Goal: Browse casually

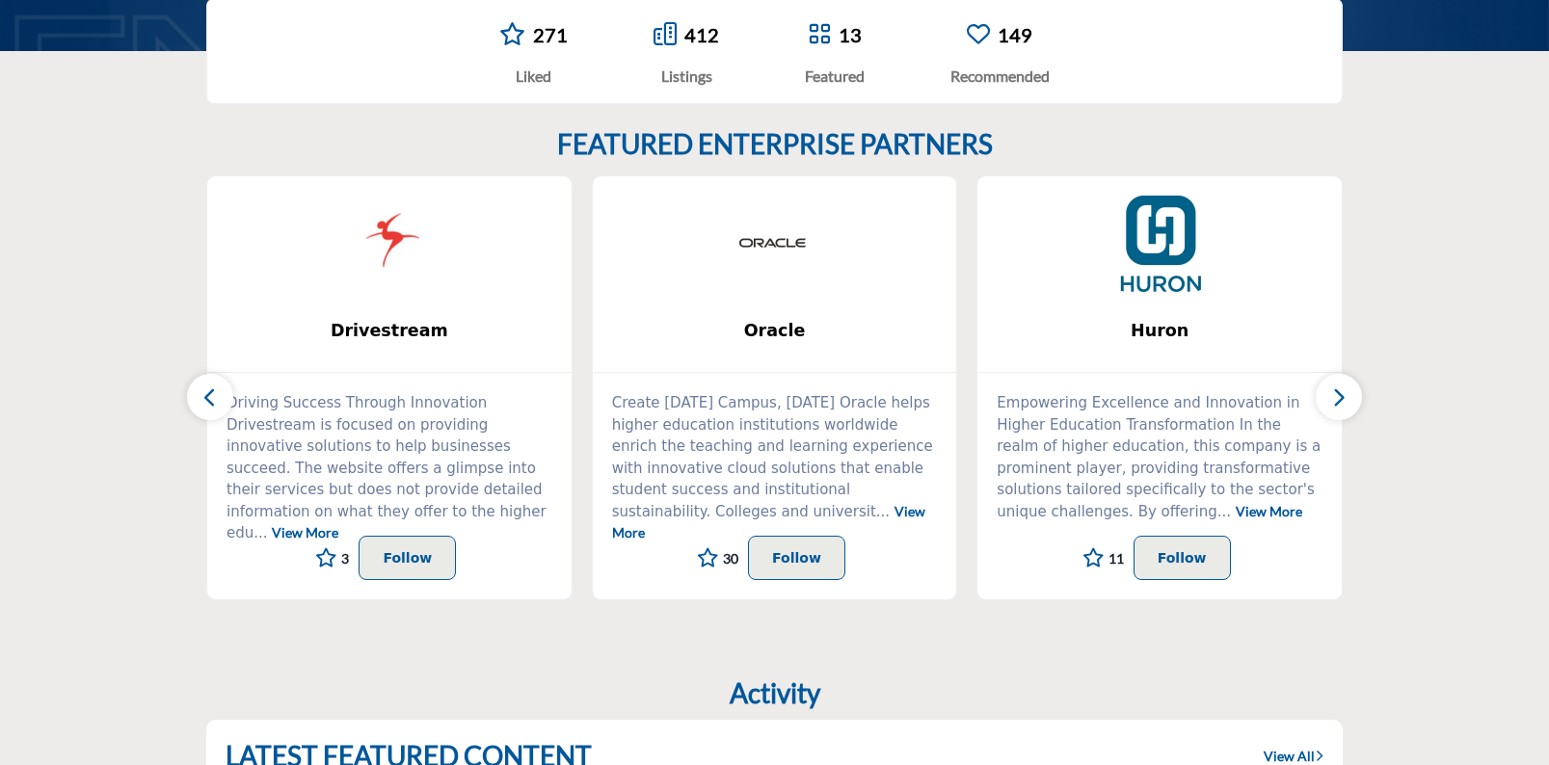
scroll to position [675, 0]
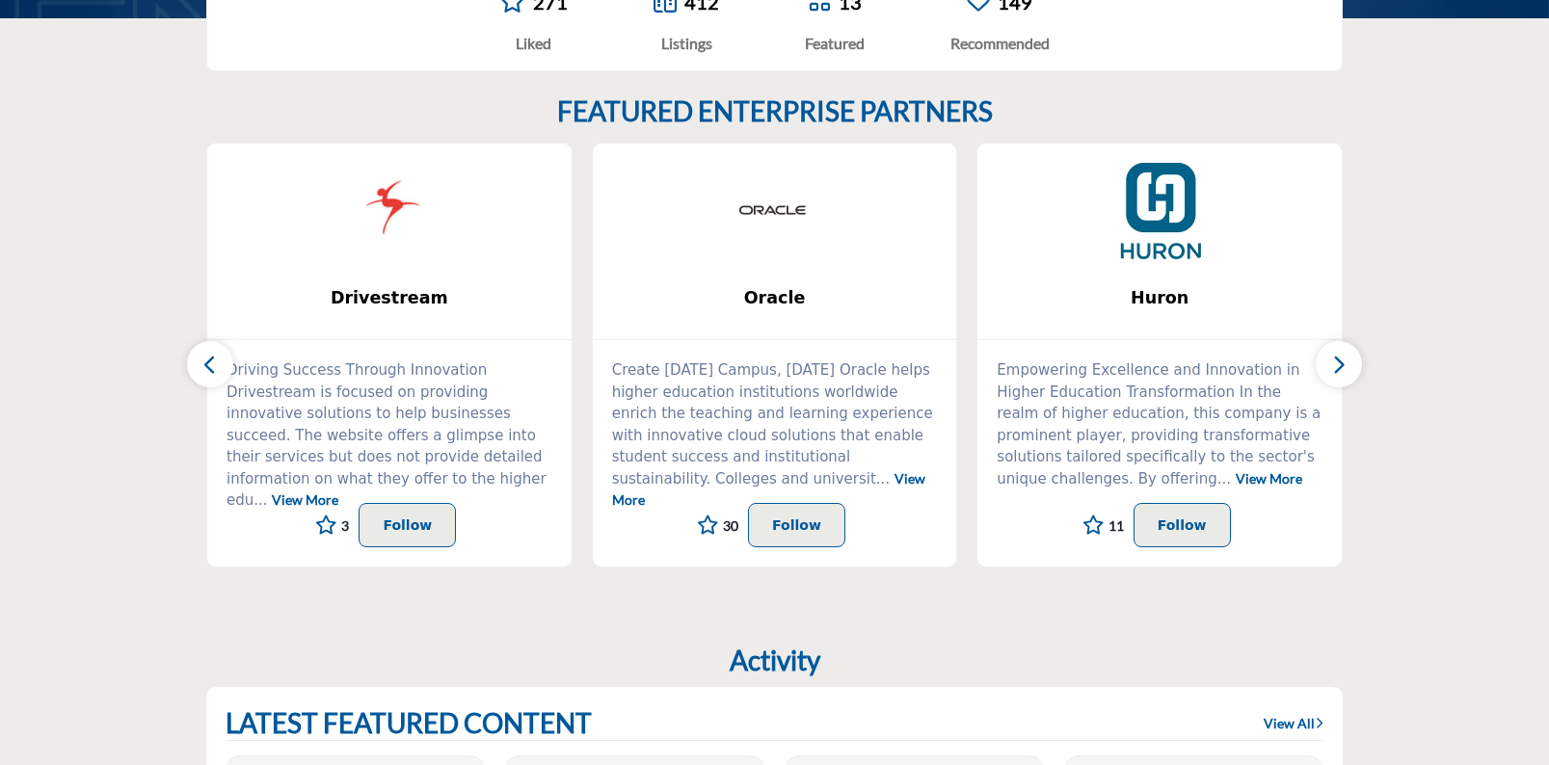
click at [1335, 347] on button "button" at bounding box center [1339, 364] width 46 height 46
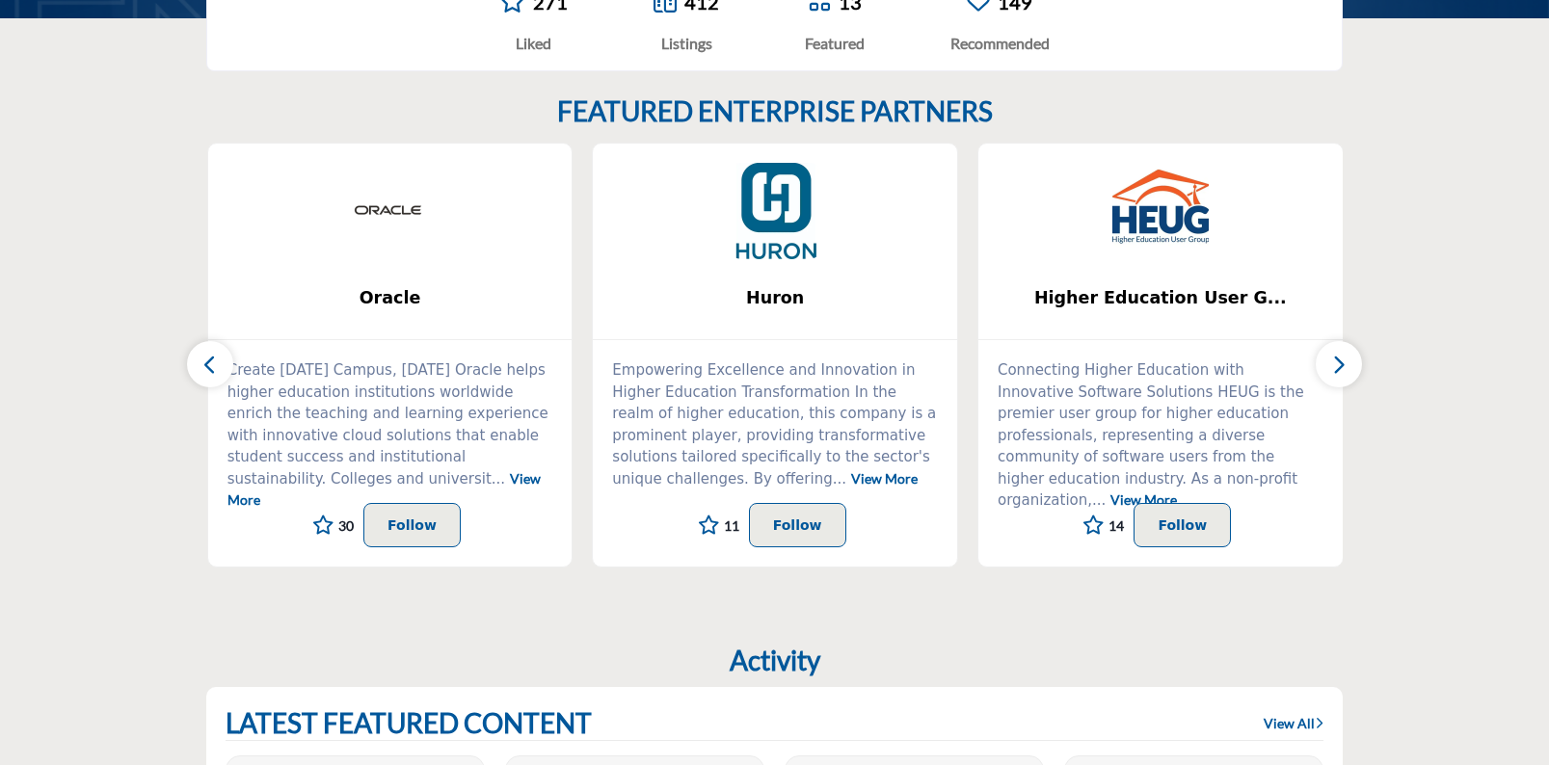
click at [1351, 367] on button "button" at bounding box center [1339, 364] width 46 height 46
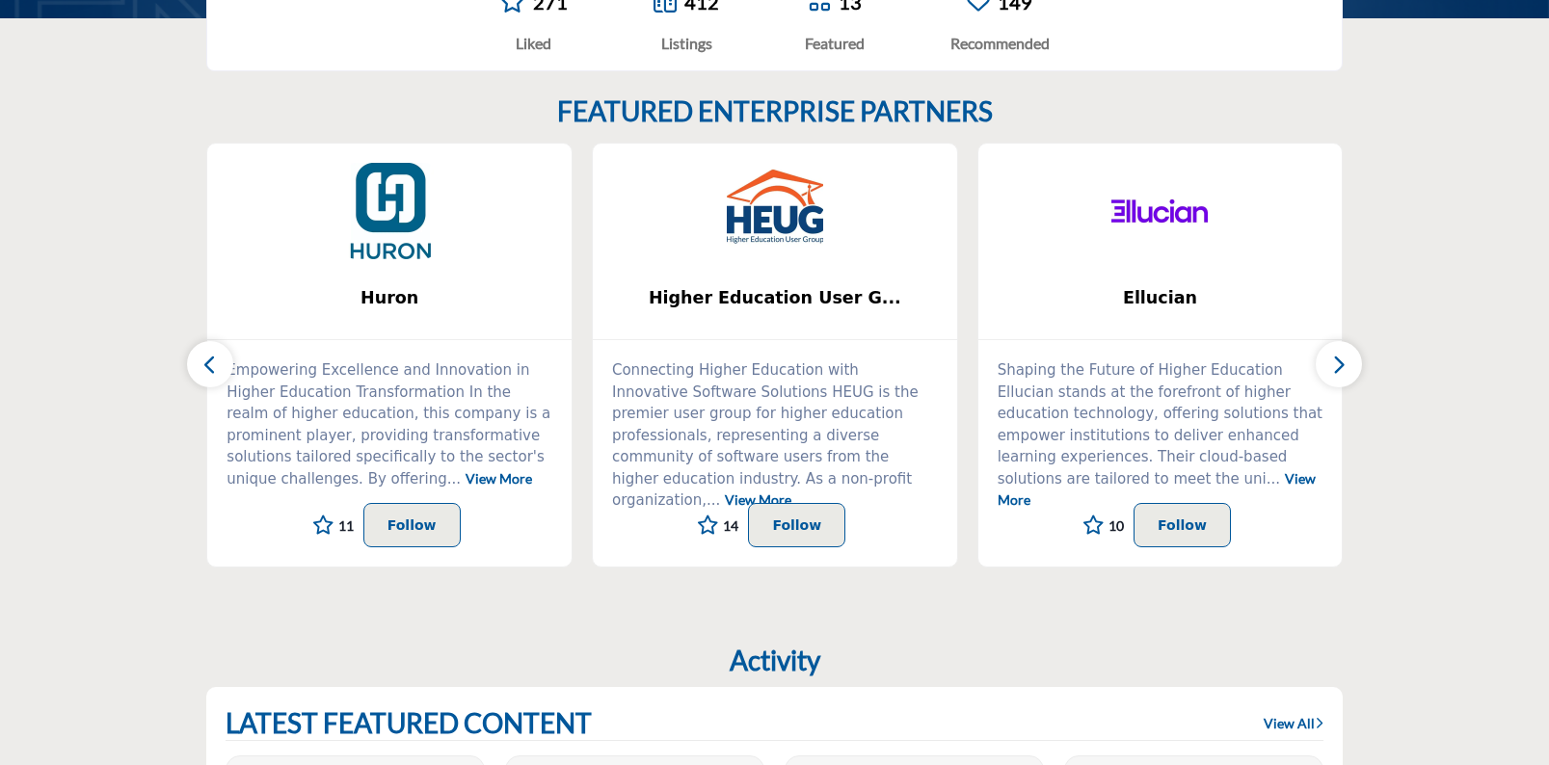
click at [1351, 367] on button "button" at bounding box center [1339, 364] width 46 height 46
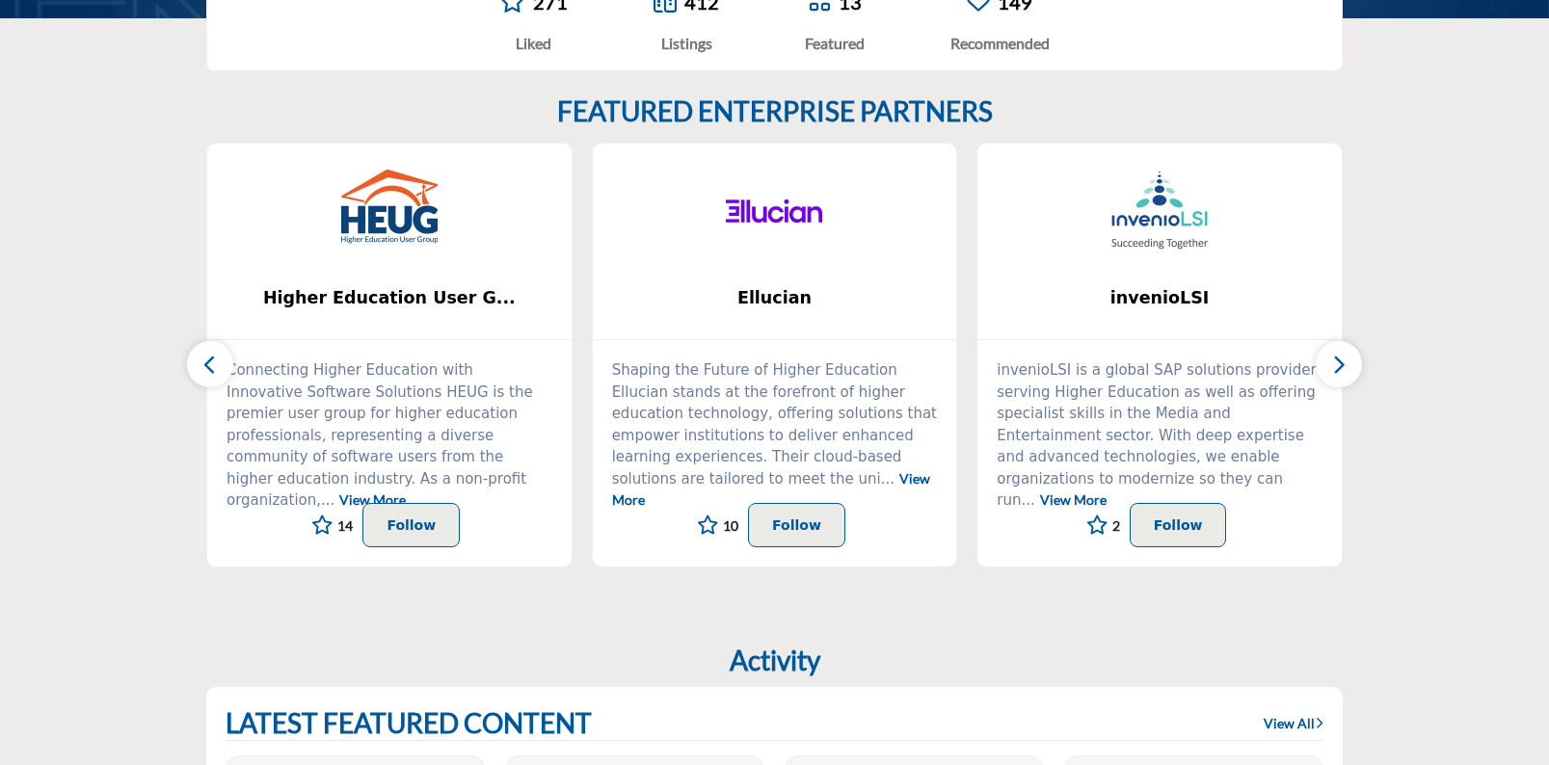
click at [1351, 367] on button "button" at bounding box center [1339, 364] width 46 height 46
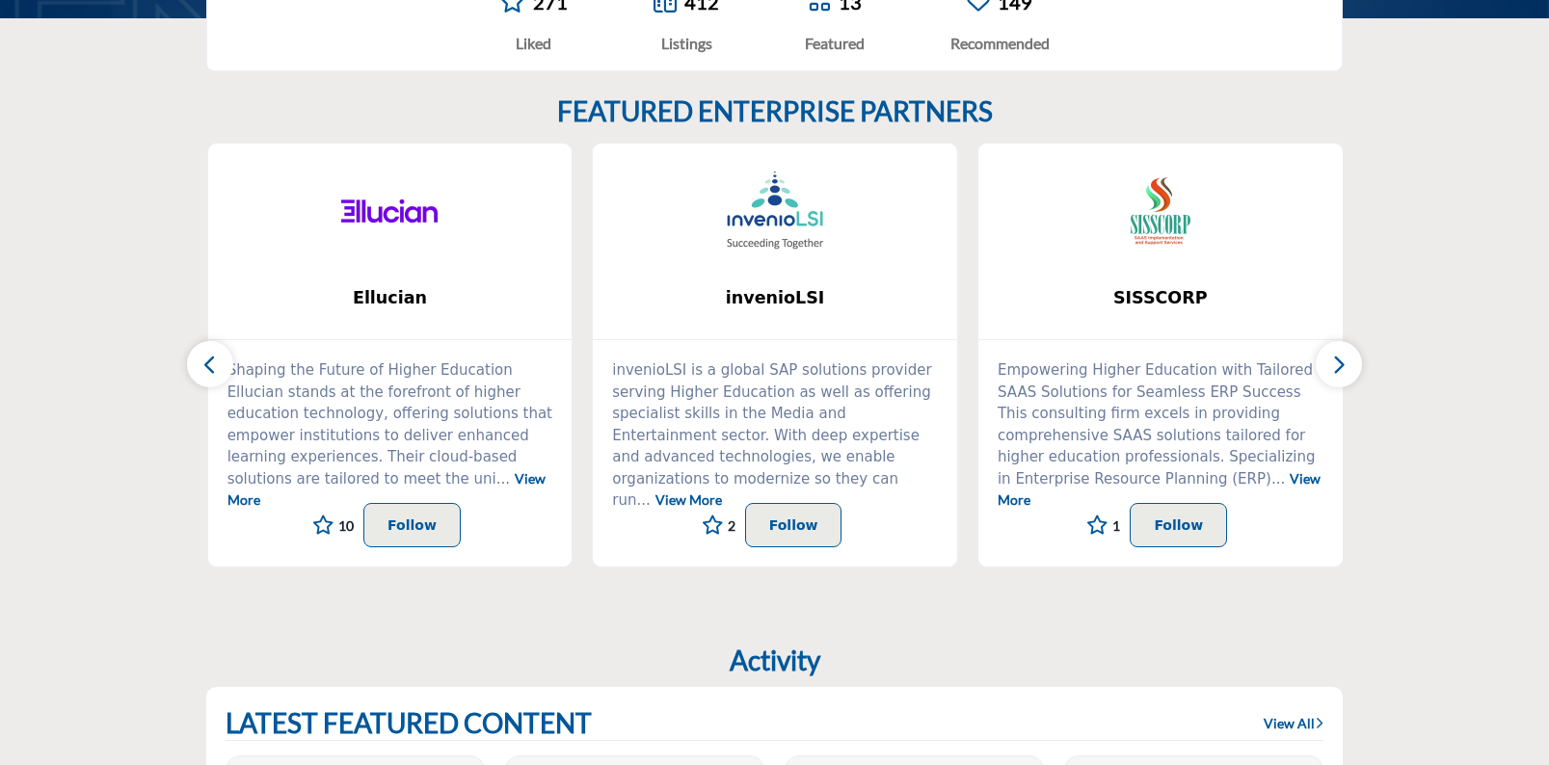
click at [1351, 367] on button "button" at bounding box center [1339, 364] width 46 height 46
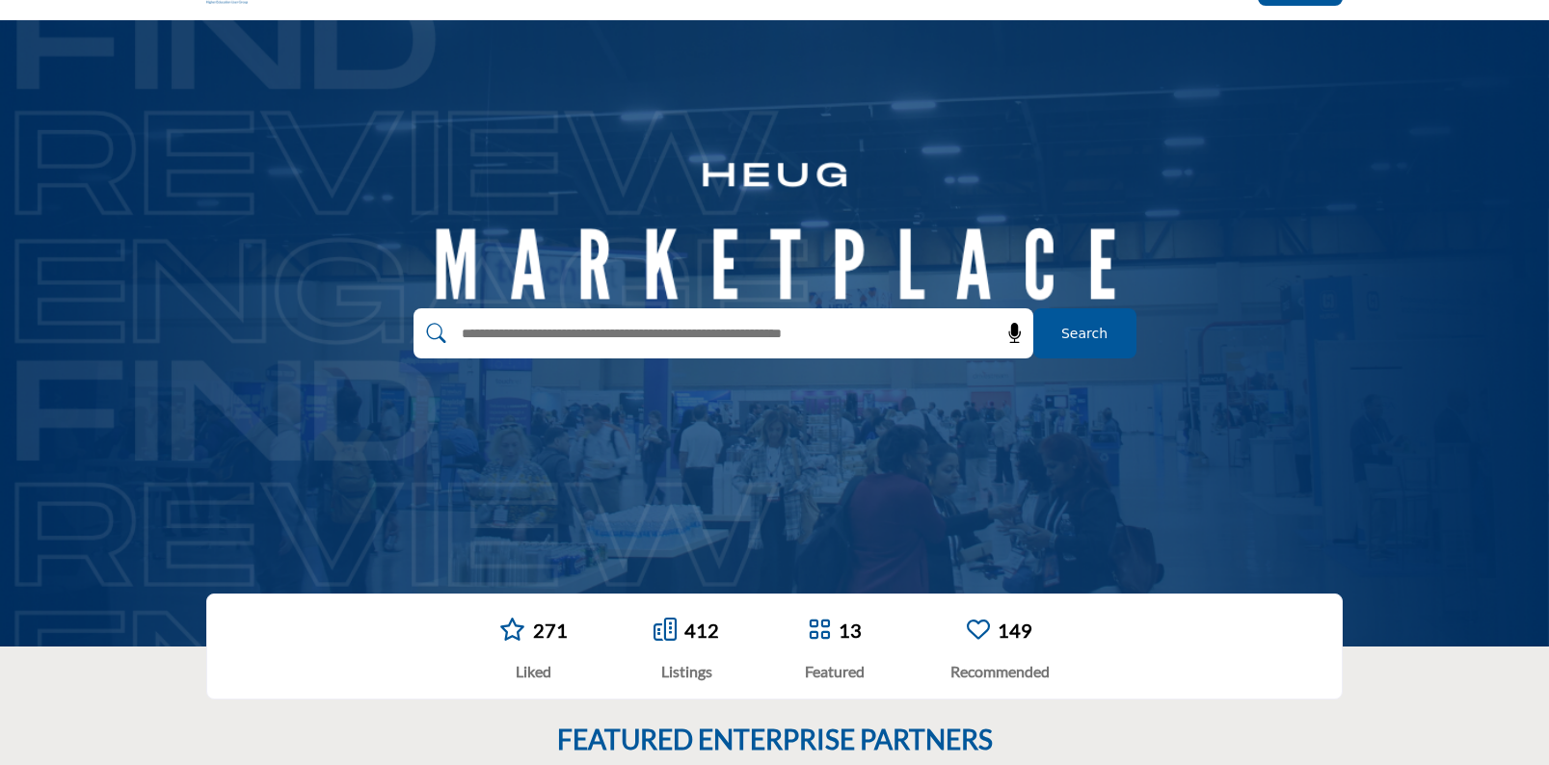
scroll to position [0, 0]
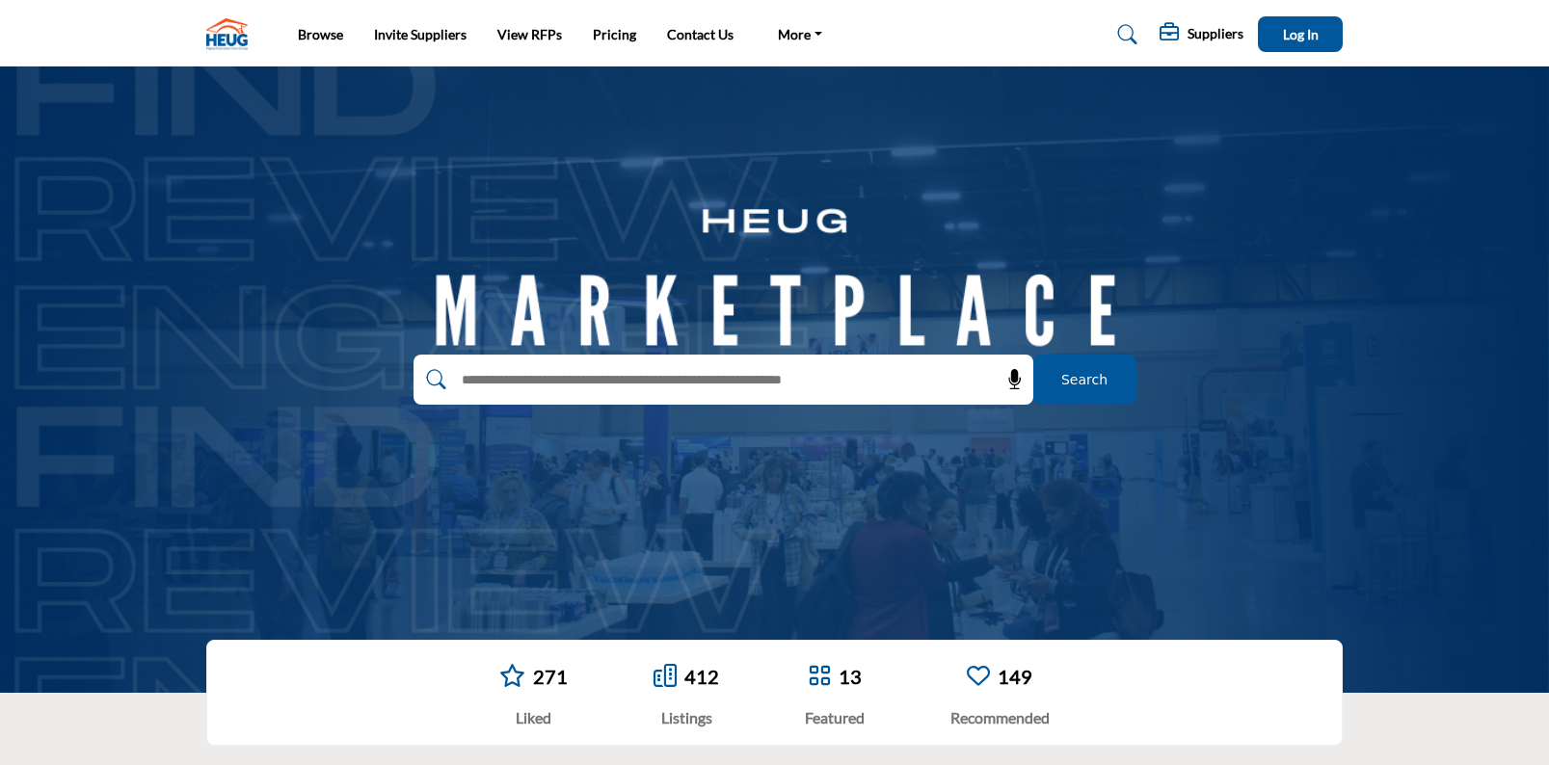
click at [229, 32] on img at bounding box center [231, 34] width 51 height 32
